Goal: Navigation & Orientation: Understand site structure

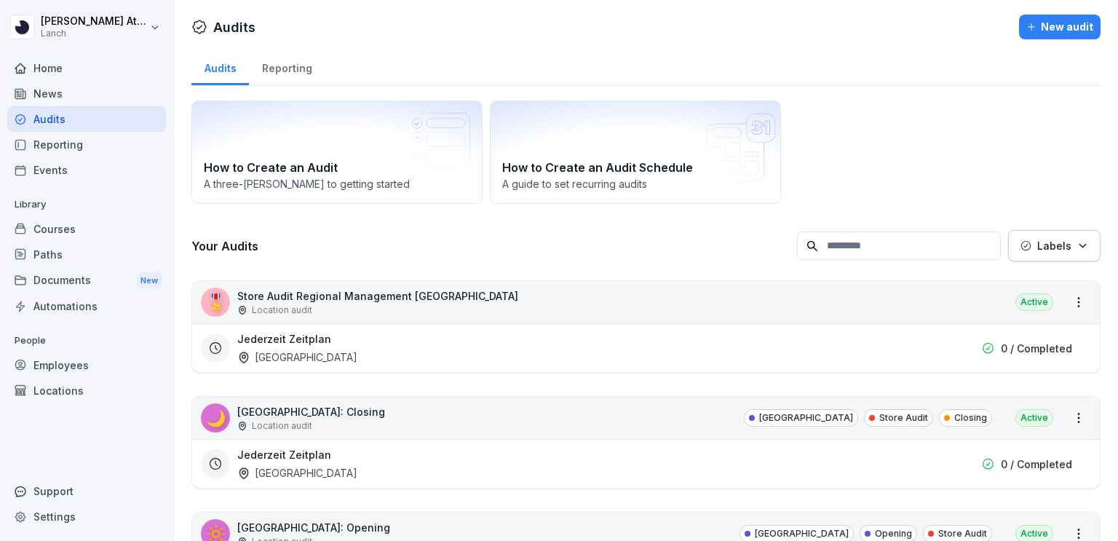
click at [50, 145] on div "Reporting" at bounding box center [86, 144] width 159 height 25
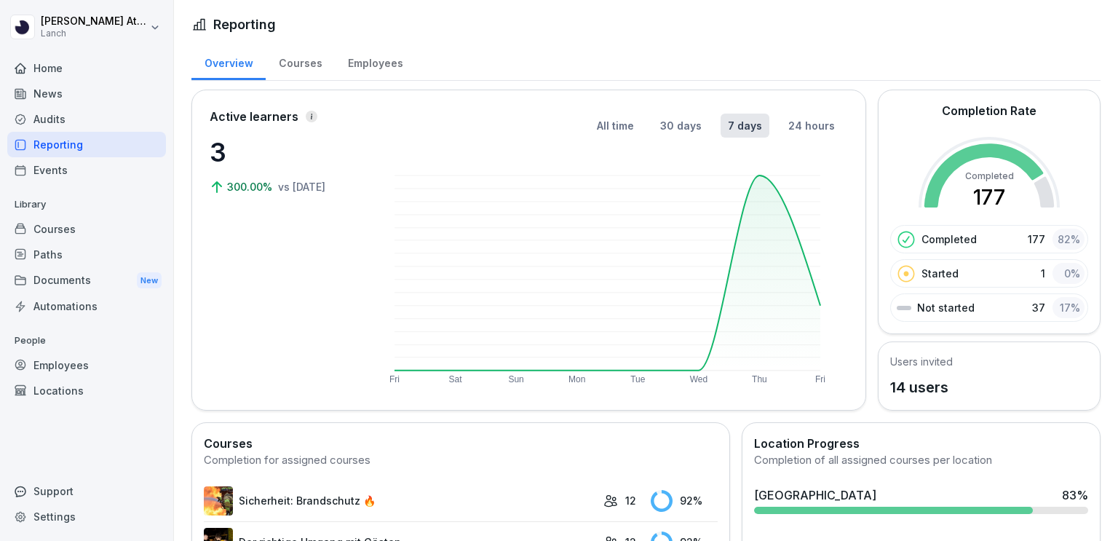
click at [273, 50] on div "Courses" at bounding box center [300, 61] width 69 height 37
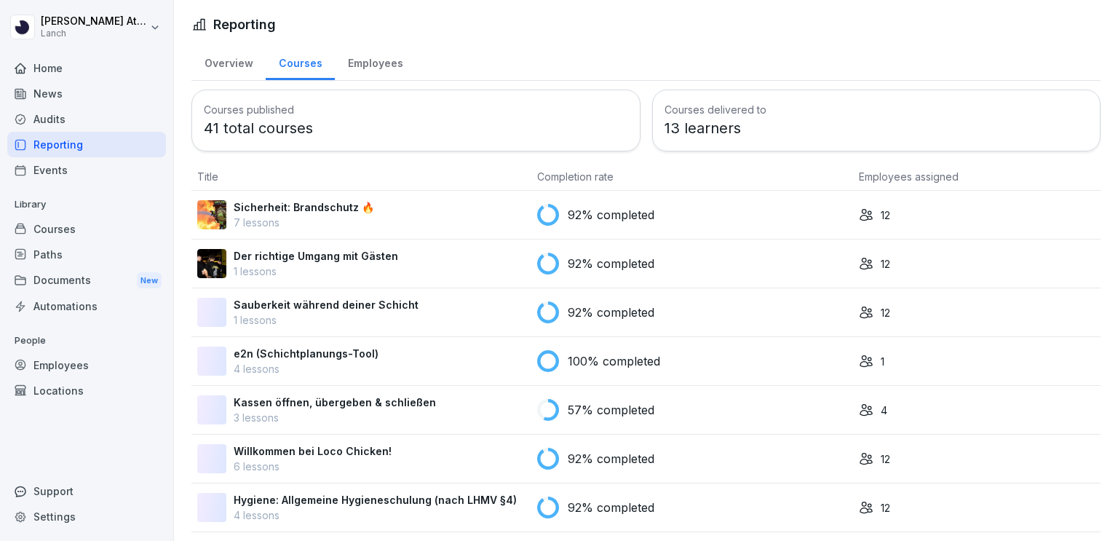
click at [292, 66] on div "Courses" at bounding box center [300, 61] width 69 height 37
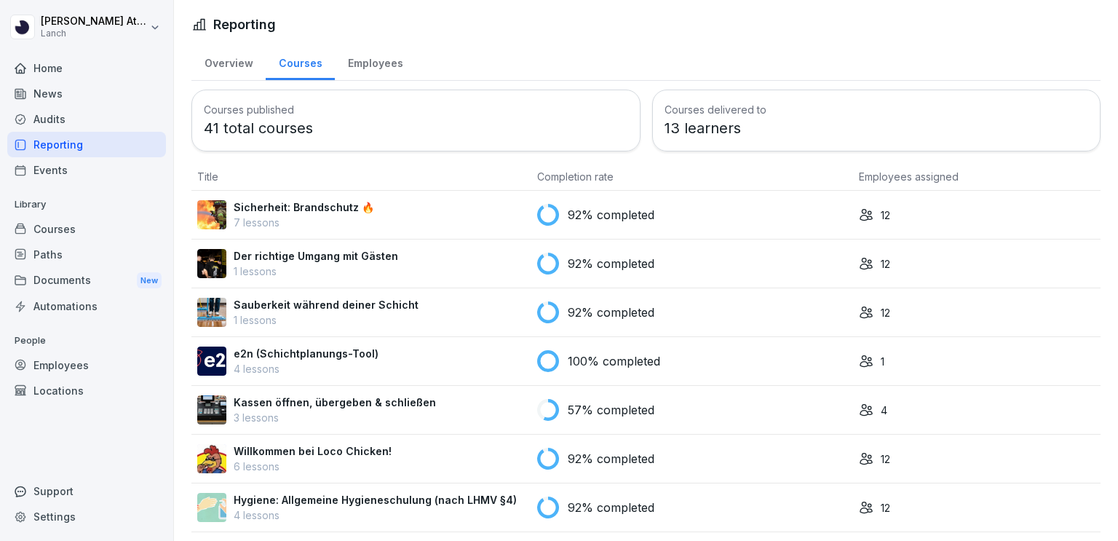
click at [371, 60] on div "Employees" at bounding box center [375, 61] width 81 height 37
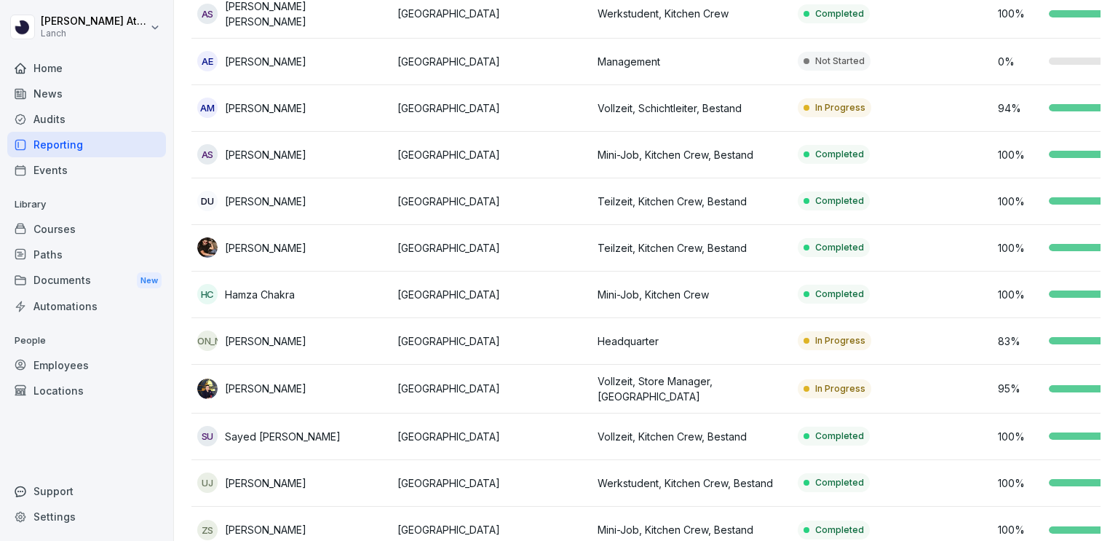
scroll to position [283, 0]
